Goal: Task Accomplishment & Management: Use online tool/utility

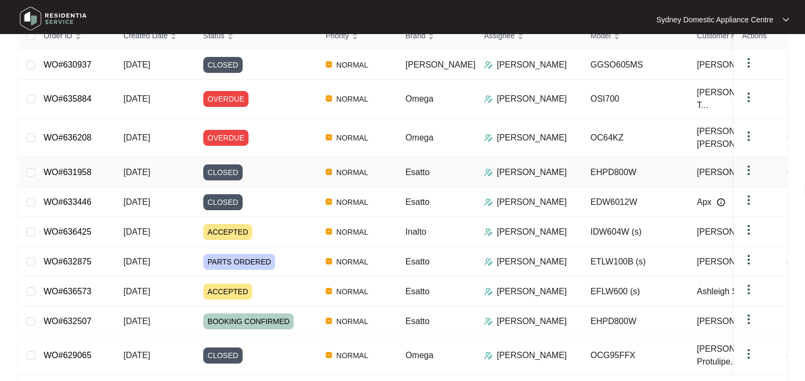
scroll to position [160, 0]
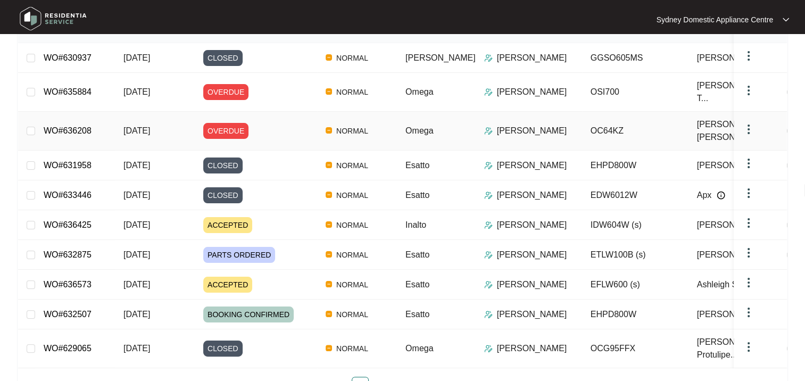
click at [269, 123] on div "OVERDUE" at bounding box center [260, 131] width 114 height 16
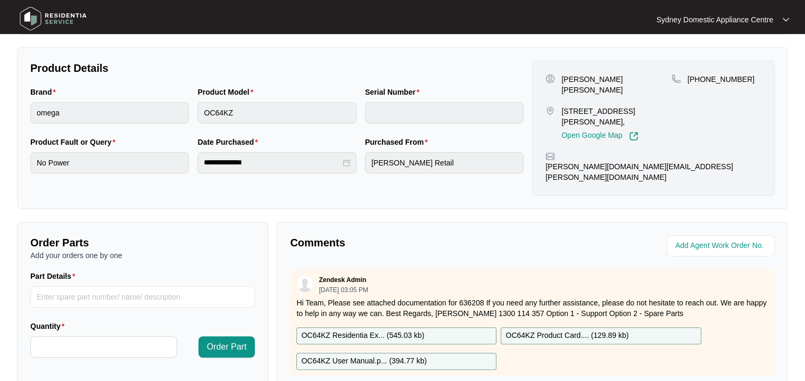
scroll to position [213, 0]
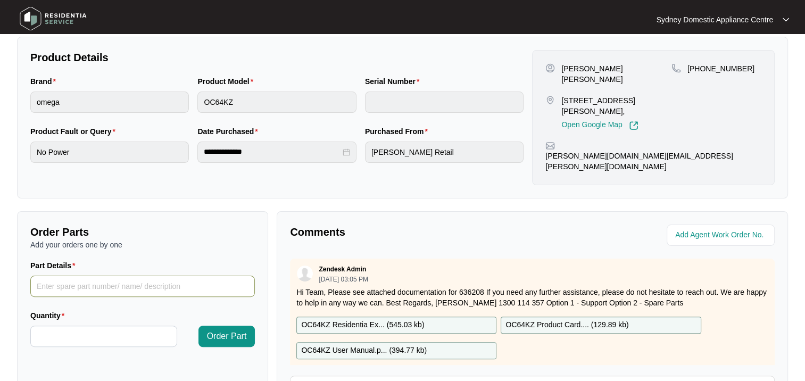
click at [74, 276] on input "Part Details" at bounding box center [142, 286] width 225 height 21
paste input "SP19121"
type input "SP19121"
click at [92, 326] on input "Quantity" at bounding box center [104, 336] width 146 height 20
type input "*"
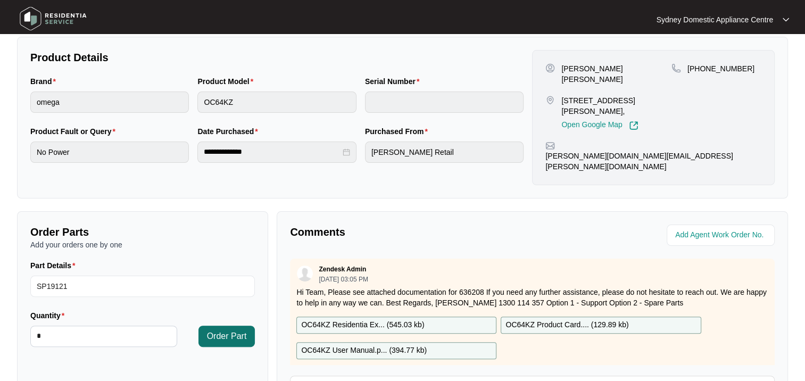
click at [217, 330] on span "Order Part" at bounding box center [227, 336] width 40 height 13
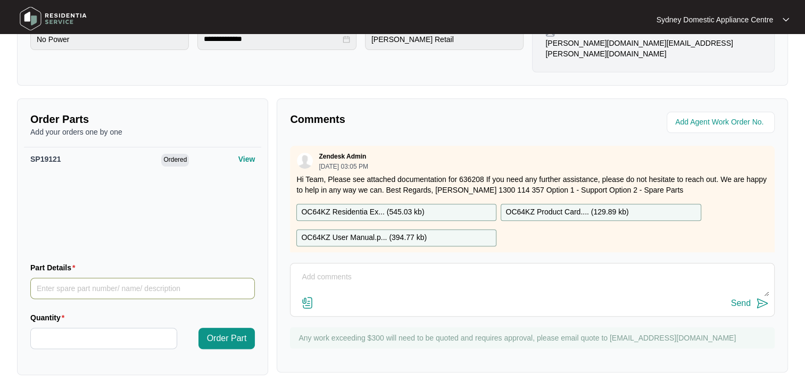
scroll to position [326, 0]
click at [73, 277] on input "Part Details" at bounding box center [142, 287] width 225 height 21
paste input "SP19120"
type input "SP19120"
click at [60, 328] on input "Quantity" at bounding box center [104, 338] width 146 height 20
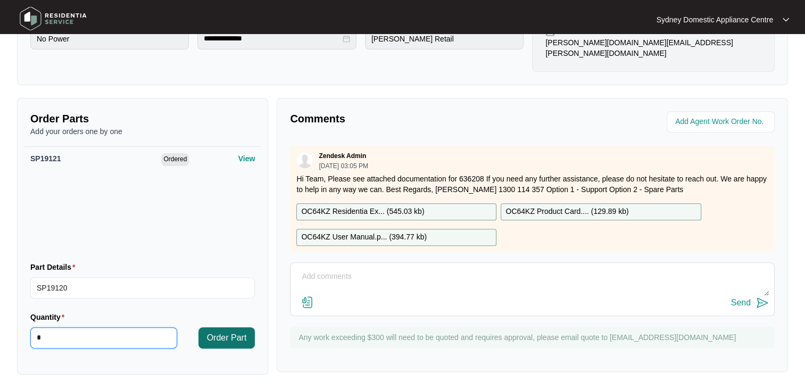
type input "*"
click at [219, 331] on span "Order Part" at bounding box center [227, 337] width 40 height 13
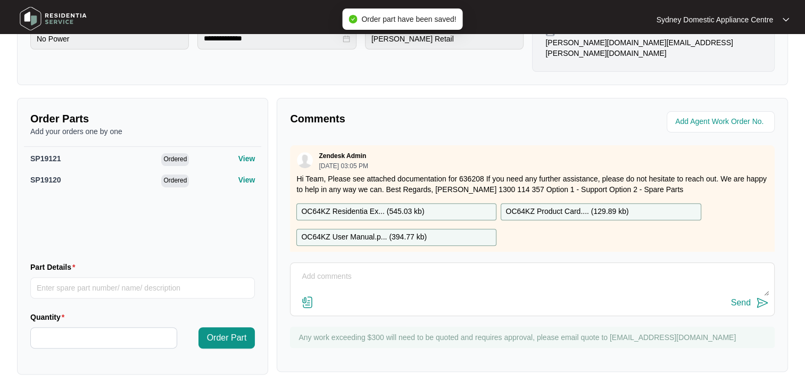
click at [350, 268] on textarea at bounding box center [532, 282] width 473 height 28
type textarea "P"
click at [335, 269] on textarea at bounding box center [532, 282] width 473 height 28
paste textarea "1x [PERSON_NAME] 180MM 230V 1800W 1 SP19121 2x [PERSON_NAME] 145MM 230V 1200W 1…"
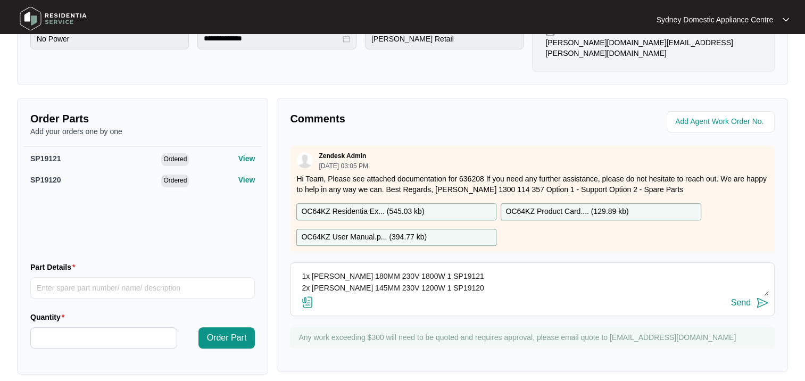
scroll to position [3, 0]
type textarea "Parts ordered via the portal 1x [PERSON_NAME] 180MM 230V 1800W 1 SP19121 2x [PE…"
click at [758, 296] on img at bounding box center [762, 302] width 13 height 13
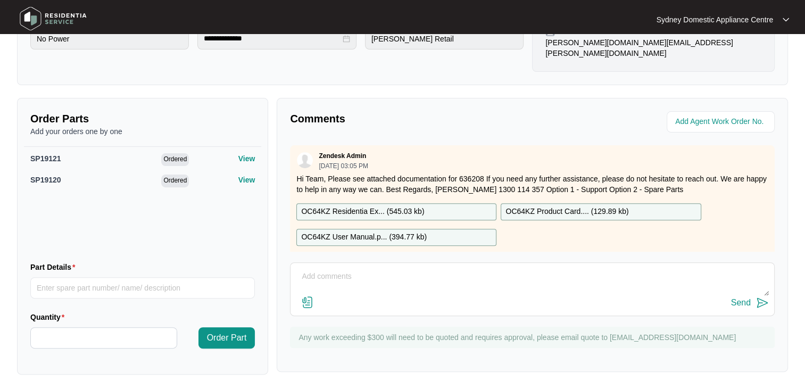
scroll to position [75, 0]
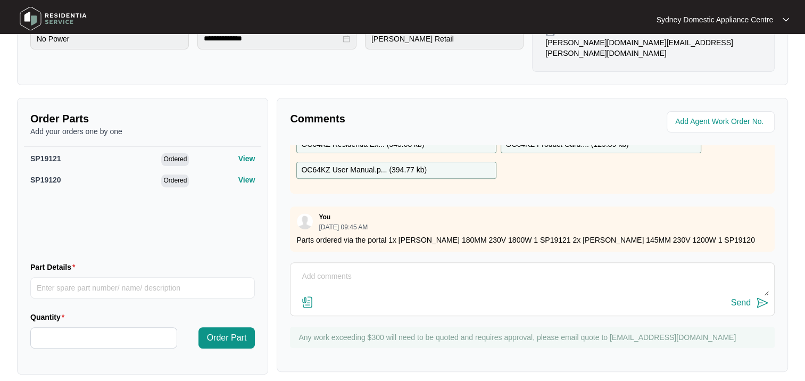
click at [319, 213] on p "You" at bounding box center [325, 217] width 12 height 9
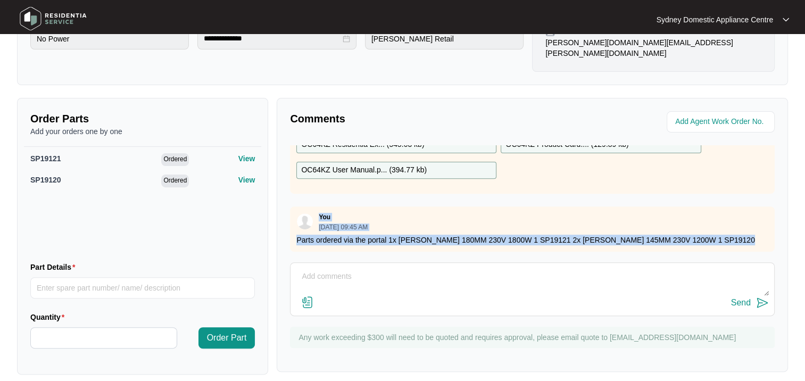
drag, startPoint x: 319, startPoint y: 196, endPoint x: 720, endPoint y: 214, distance: 401.6
click at [720, 214] on div "You [DATE] 09:45 AM Parts ordered via the portal 1x [PERSON_NAME] 180MM 230V 18…" at bounding box center [532, 228] width 485 height 45
copy div "You [DATE] 09:45 AM Parts ordered via the portal 1x [PERSON_NAME] 180MM 230V 18…"
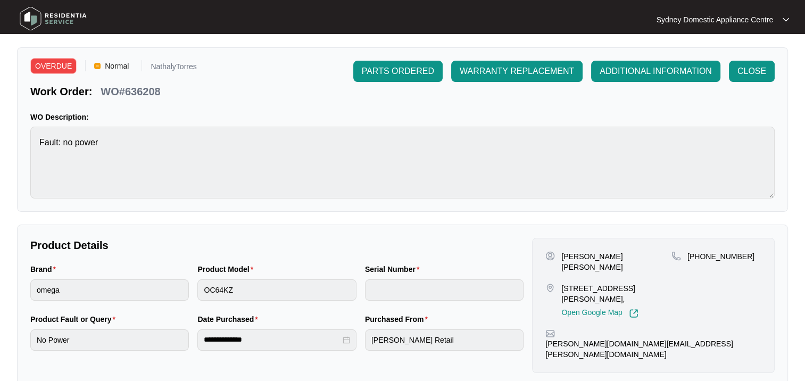
scroll to position [0, 0]
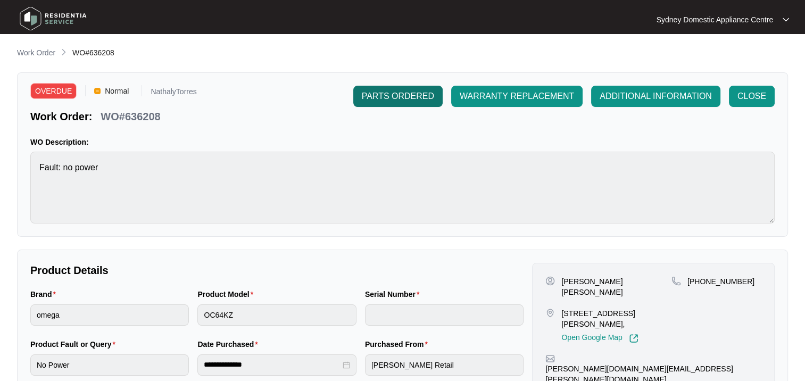
click at [387, 98] on span "PARTS ORDERED" at bounding box center [398, 96] width 72 height 13
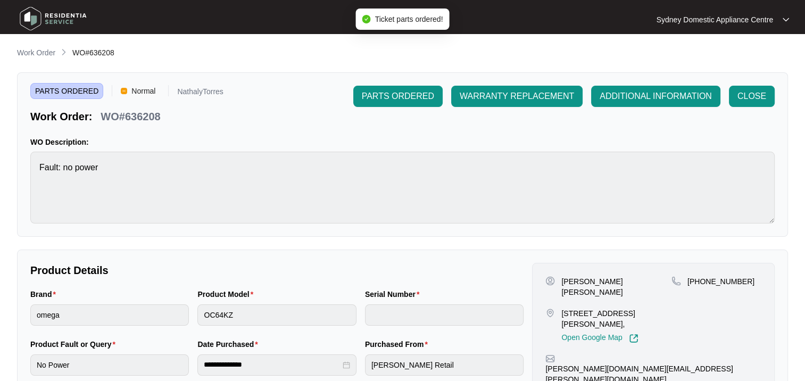
click at [30, 51] on p "Work Order" at bounding box center [36, 52] width 38 height 11
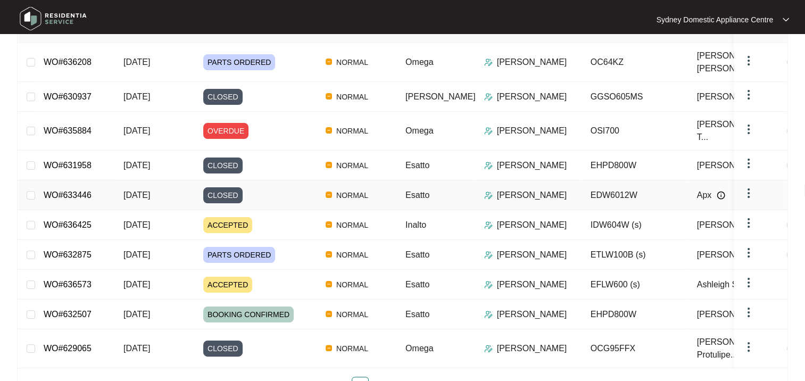
scroll to position [106, 0]
